Goal: Find specific page/section: Find specific page/section

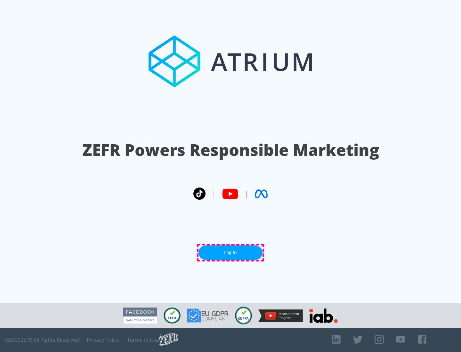
click at [230, 252] on link "Log In" at bounding box center [230, 252] width 64 height 14
